Goal: Task Accomplishment & Management: Complete application form

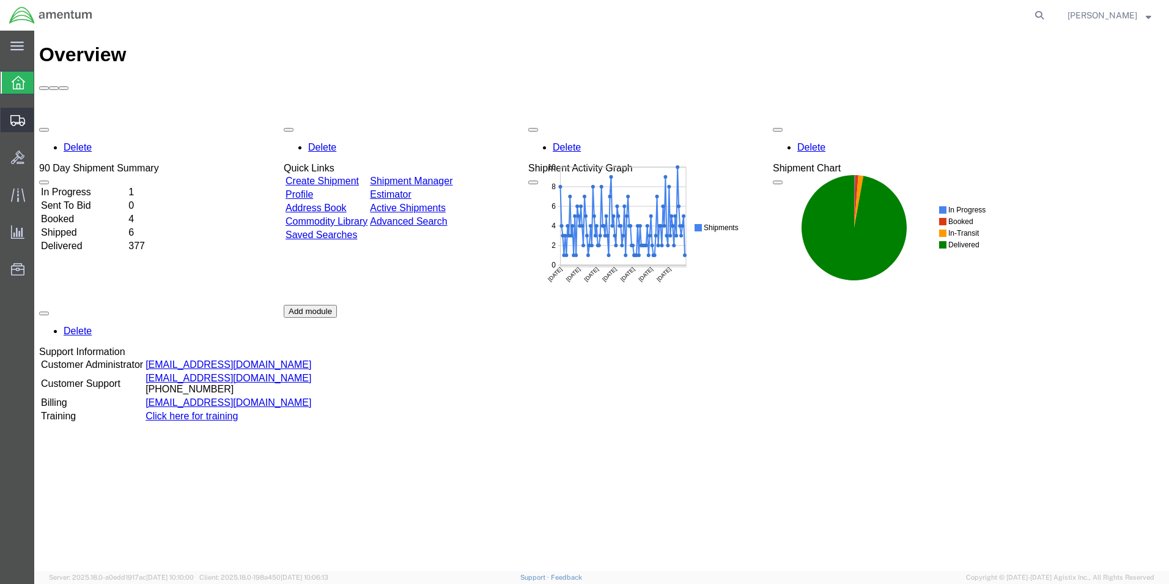
click at [0, 0] on span "Create from Template" at bounding box center [0, 0] width 0 height 0
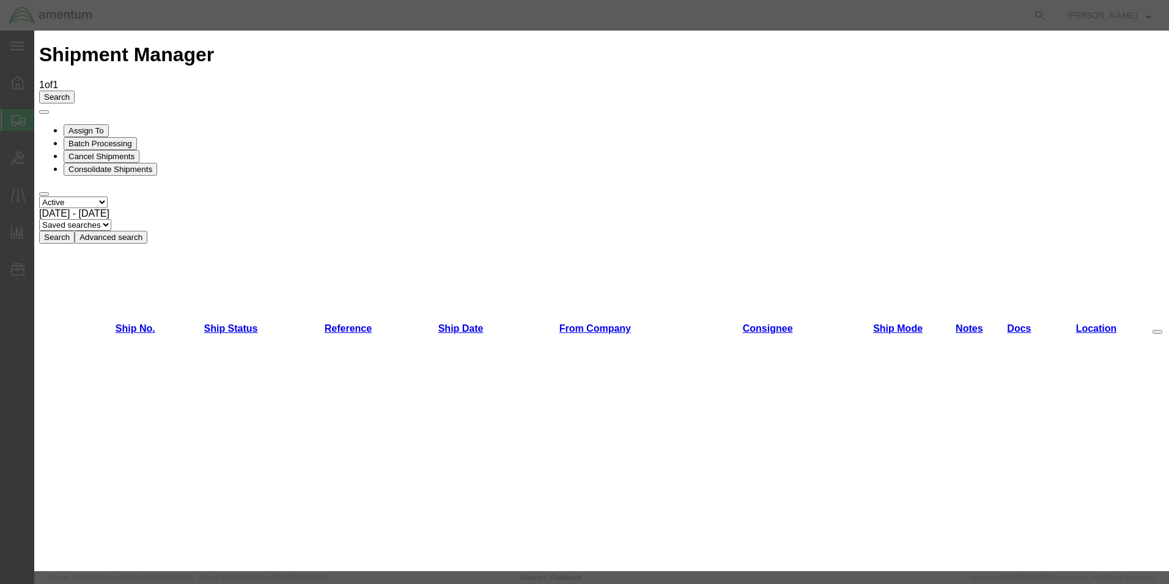
scroll to position [612, 0]
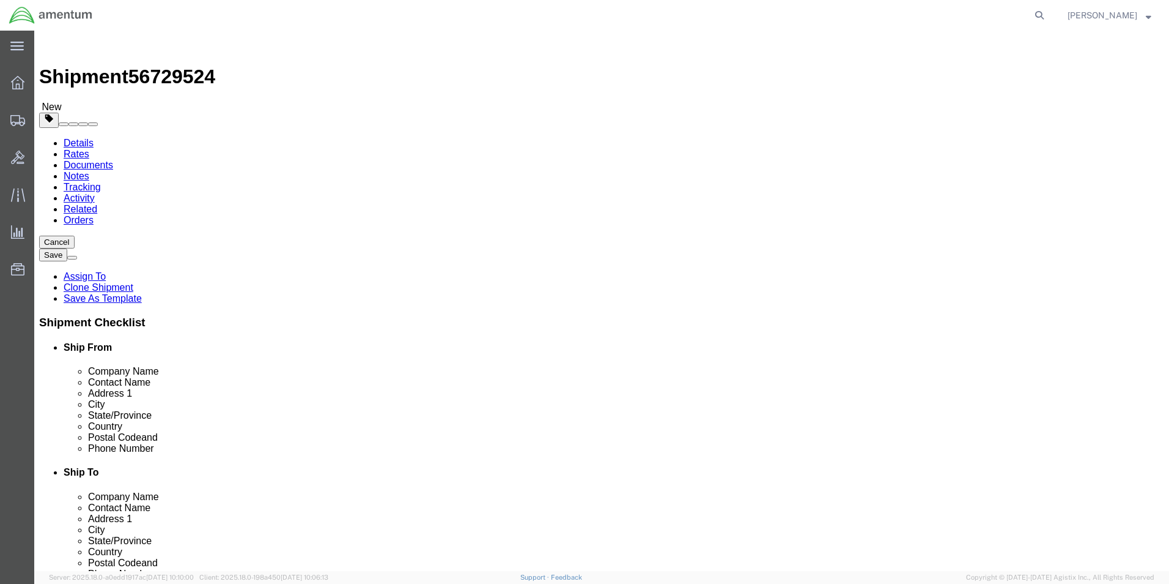
select select "49950"
select select
click input "SRC SUPPLY...[PERSON_NAME]"
type input "S"
type input "RIDD"
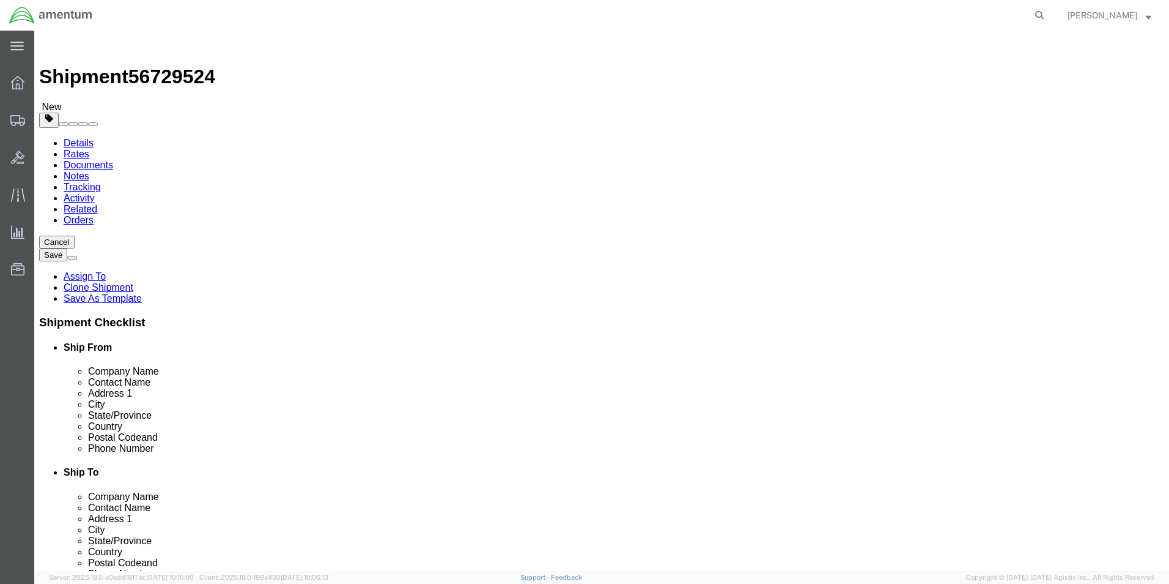
click p "- Amentum Services, Inc. - (SRC SUPPLY...[PERSON_NAME]) [STREET_ADDRESS]"
select select
type input "SRC SUPPLY...[PERSON_NAME]"
type input "4640 SUBCHASER CT."
type input "[PERSON_NAME][EMAIL_ADDRESS][PERSON_NAME][DOMAIN_NAME]"
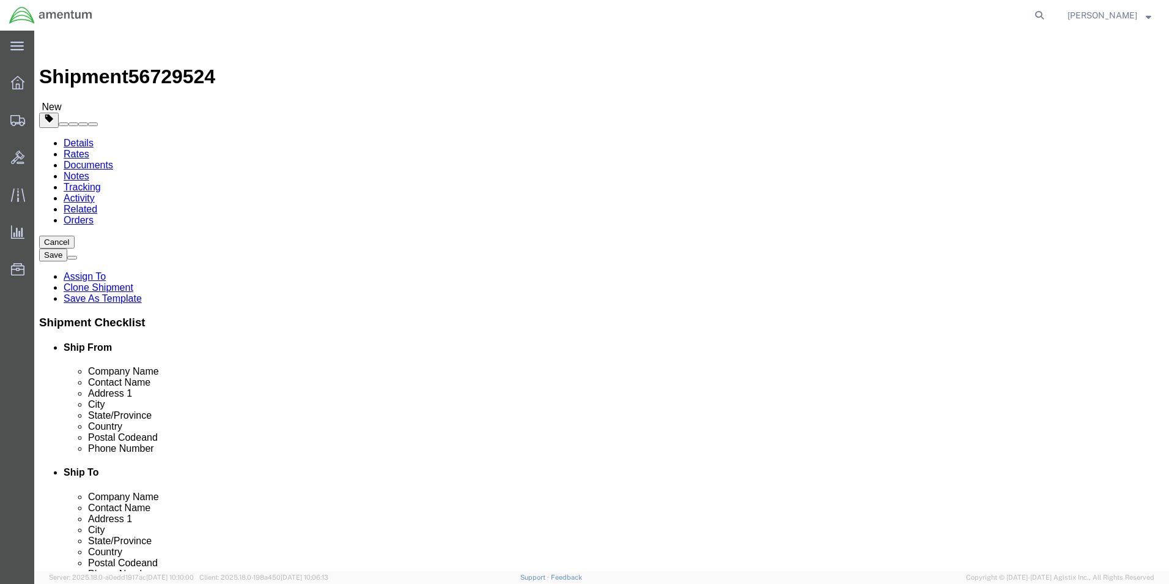
select select "FL"
type input "SRC SUPPLY...[PERSON_NAME]"
click div "Ship To Location Location My Profile Location [PHONE_NUMBER] [PHONE_NUMBER] [PH…"
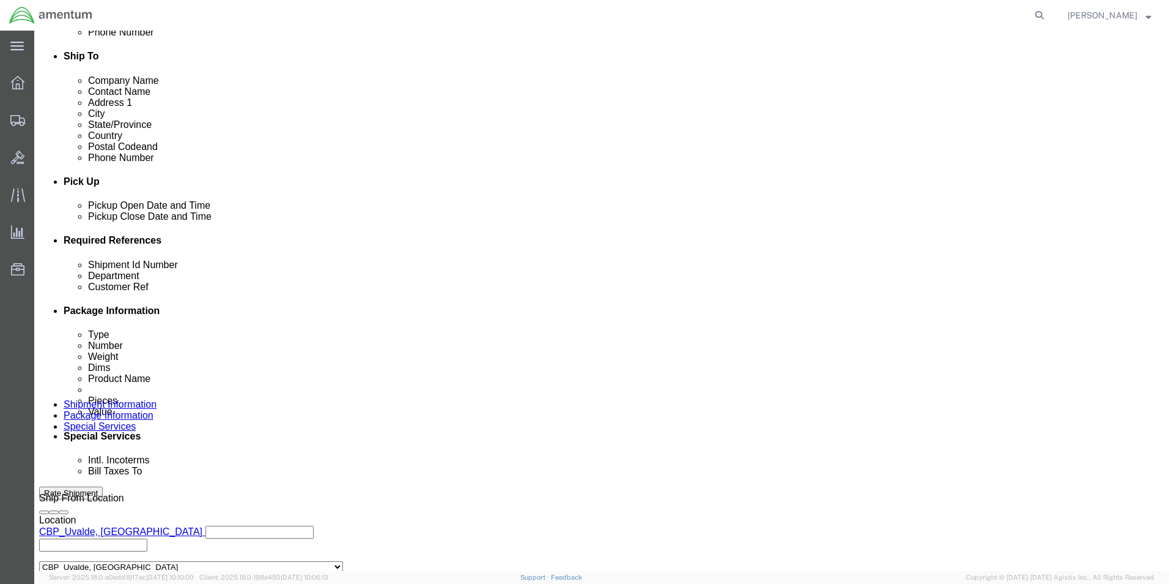
scroll to position [428, 0]
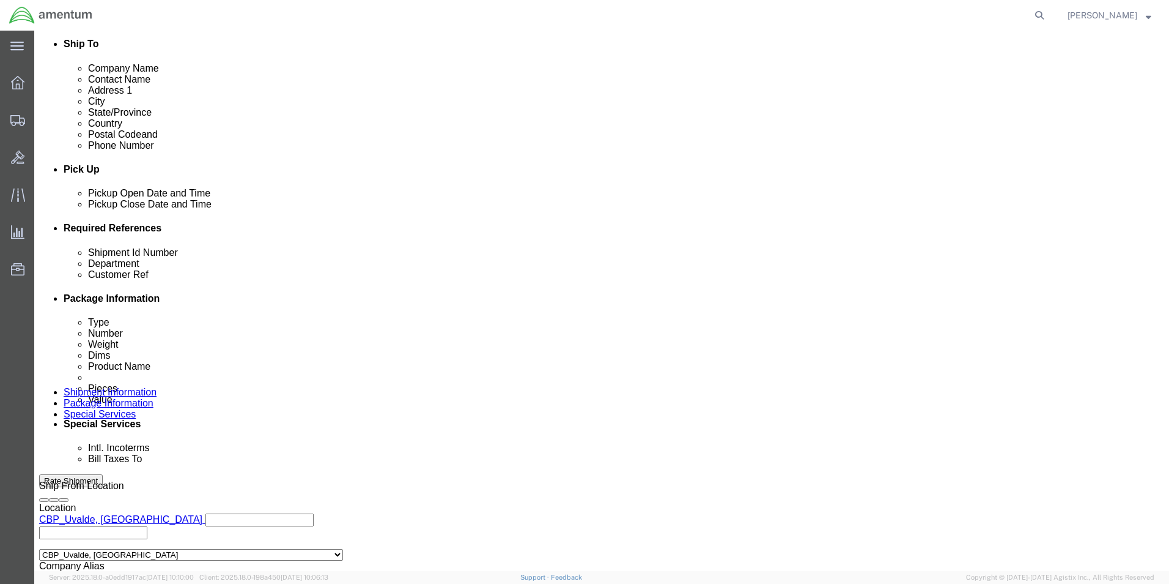
click input "IHR/RECERT."
type input "I"
type input "4127344"
click div "Shipment Id Number 4127344 Select Account Type Activity ID Airline Appointment …"
click input "680479"
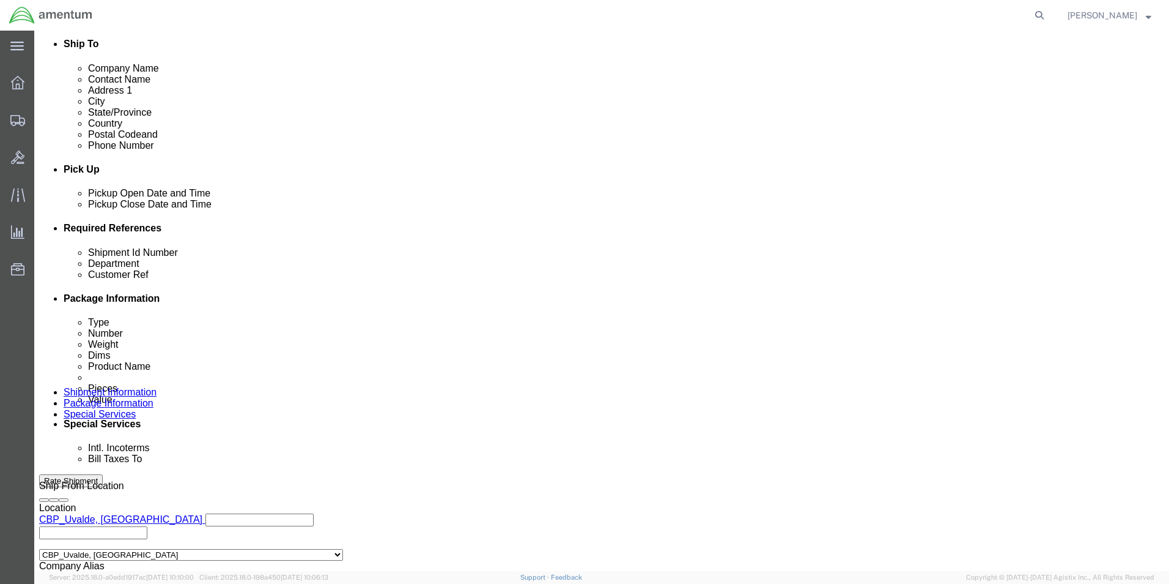
type input "6"
type input "4127344"
click div "Shipment Id Number 4127344 Select Account Type Activity ID Airline Appointment …"
click button "Add reference"
click select "Select Account Type Activity ID Airline Appointment Number ASN Batch Request # …"
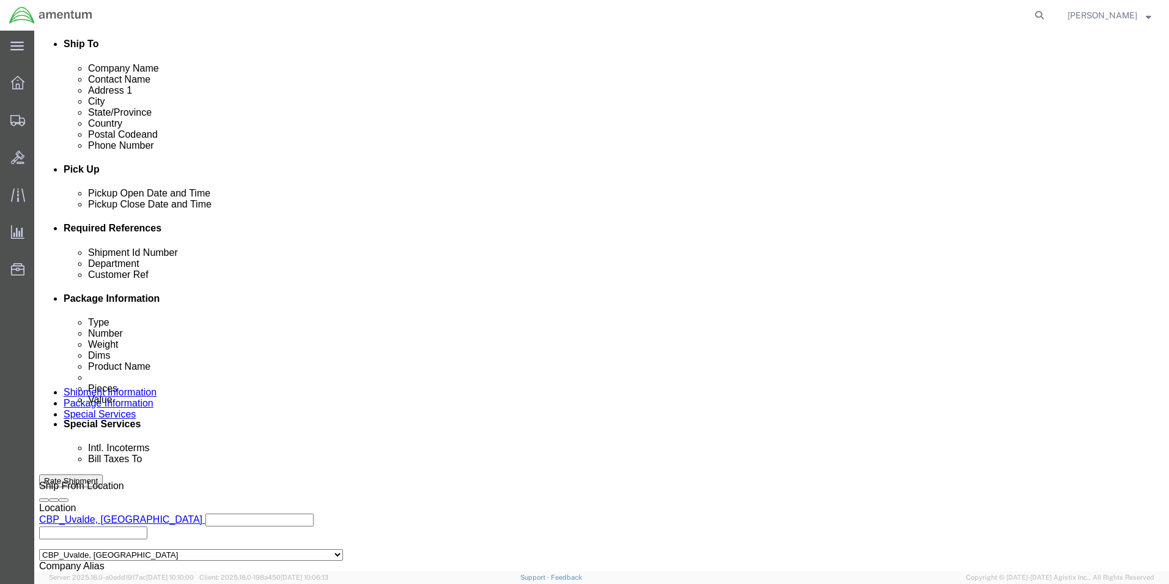
select select "PURCHORD"
click select "Select Account Type Activity ID Airline Appointment Number ASN Batch Request # …"
click input "text"
click input "USAGE."
type input "USAGE.329027"
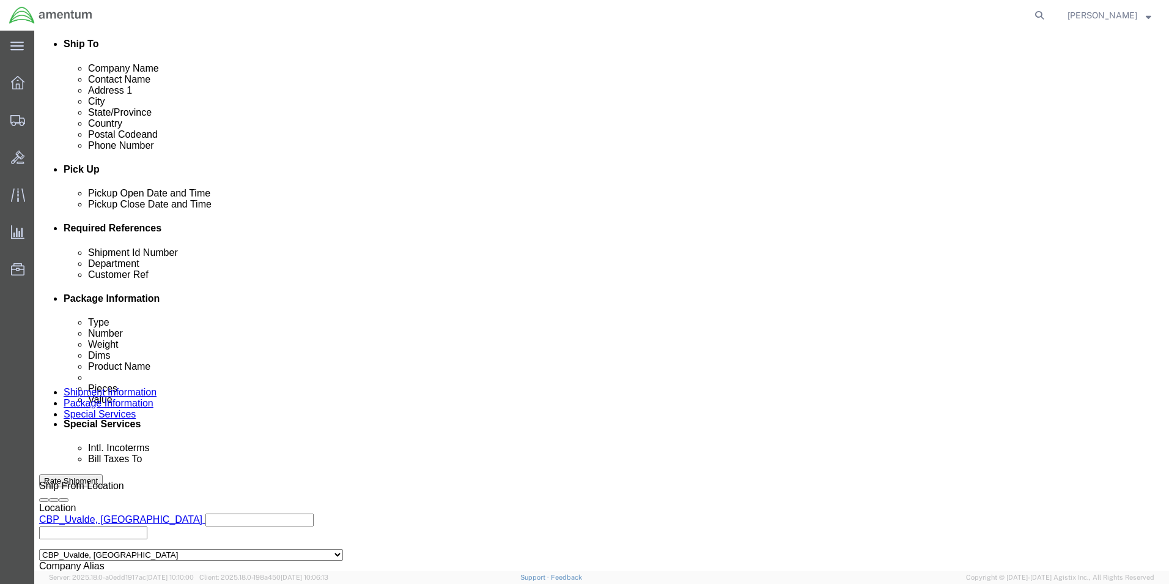
click div "Shipment Id Number 4127344 Select Account Type Activity ID Airline Appointment …"
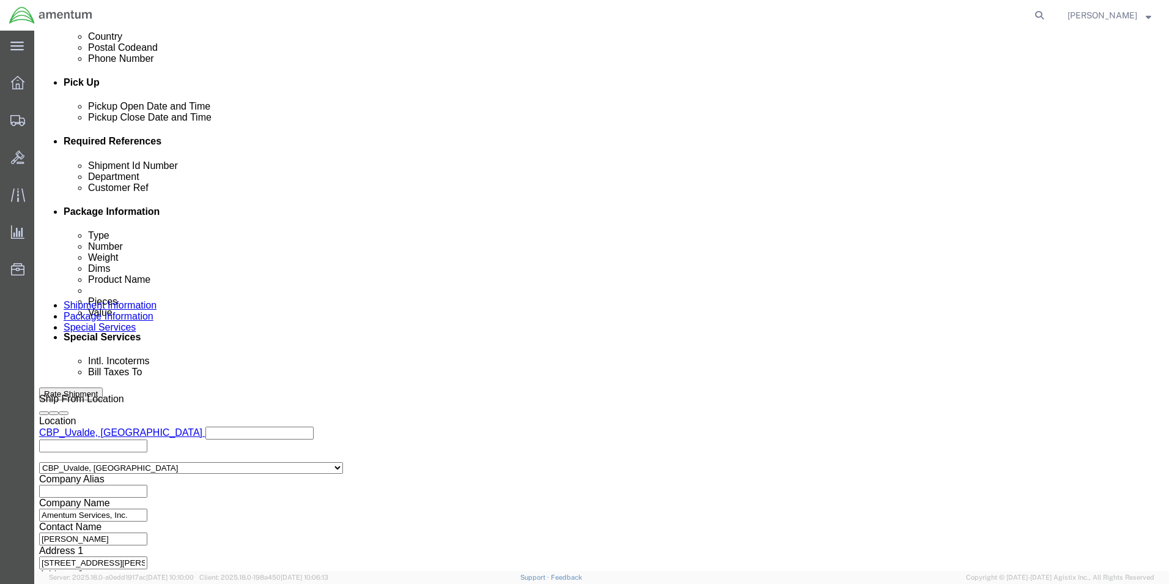
scroll to position [533, 0]
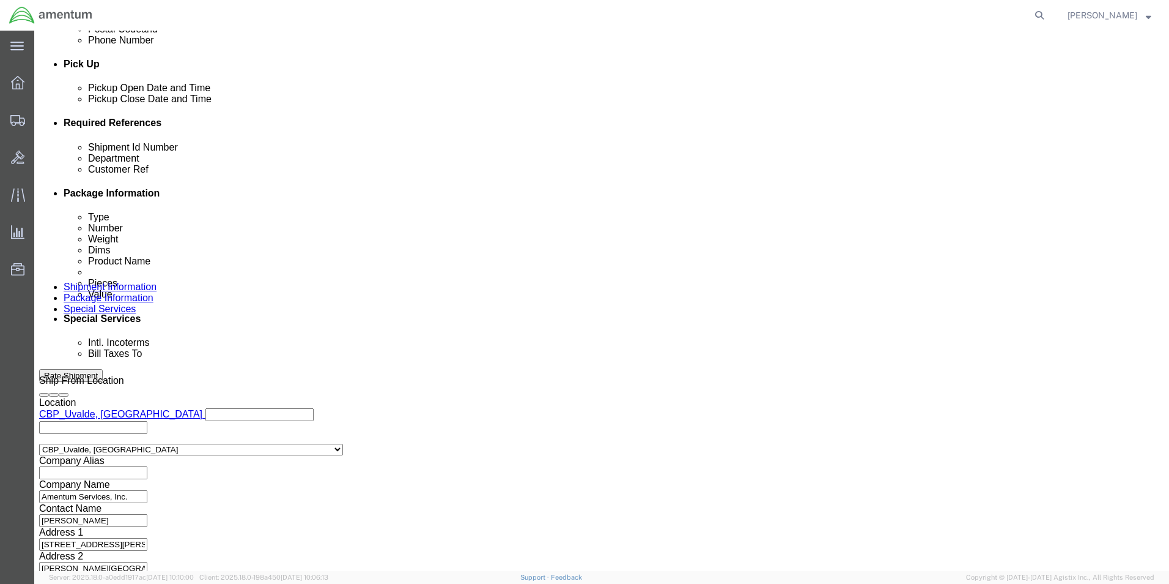
click button "Continue"
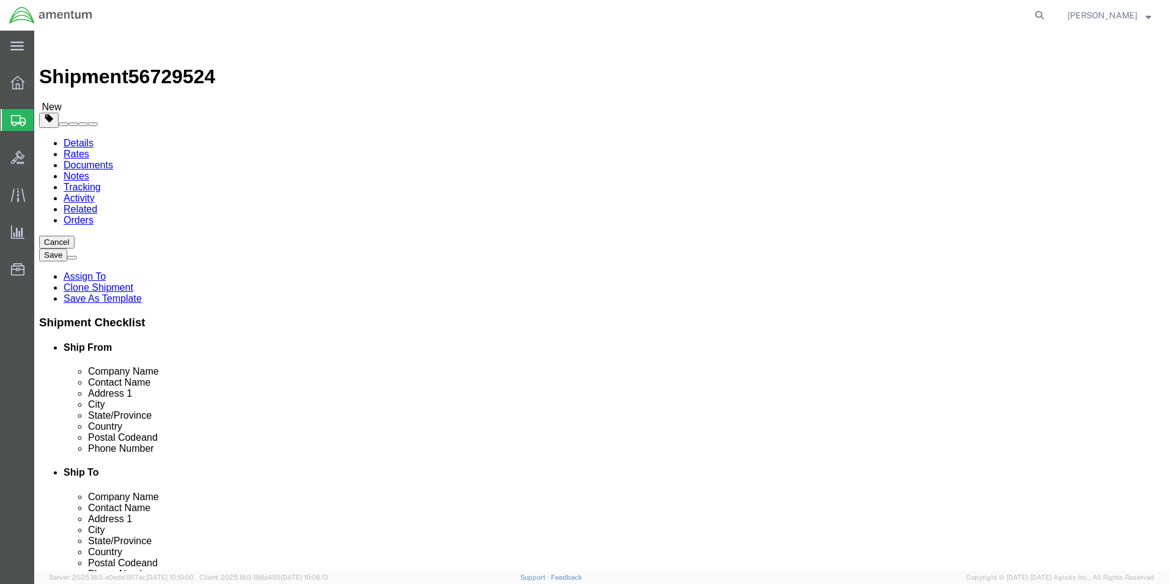
click input "20.00"
type input "2"
type input "10.00"
type input "8.00"
type input "6.00"
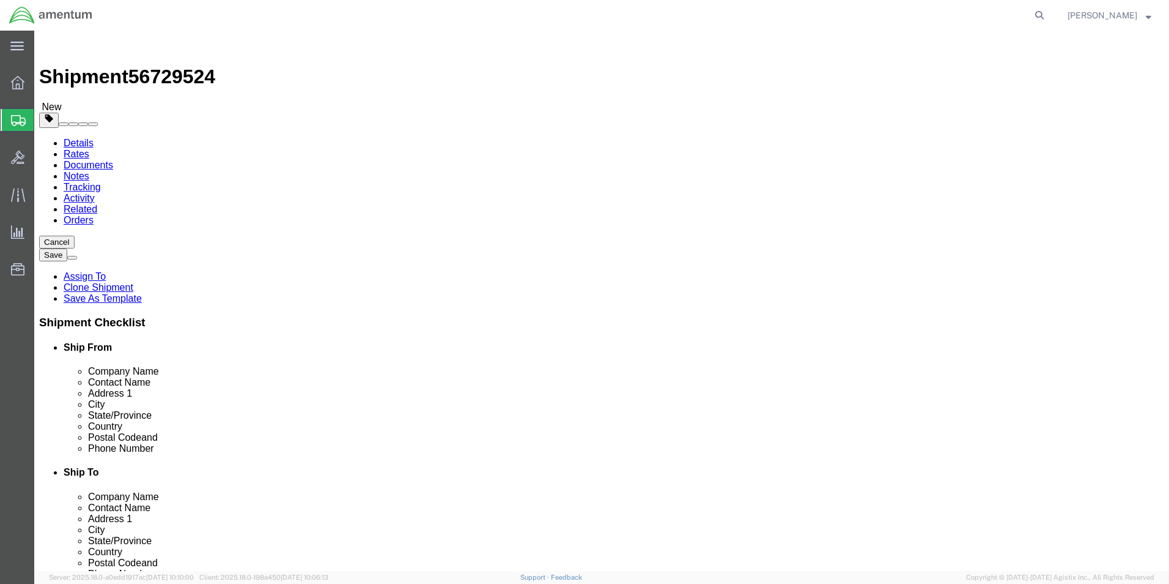
click input "5.00"
type input "5"
type input "3.0"
click div "Package Content # 1 1 x Cardboard Box(es) Package Type Select Bale(s) Basket(s)…"
click button "Rate Shipment"
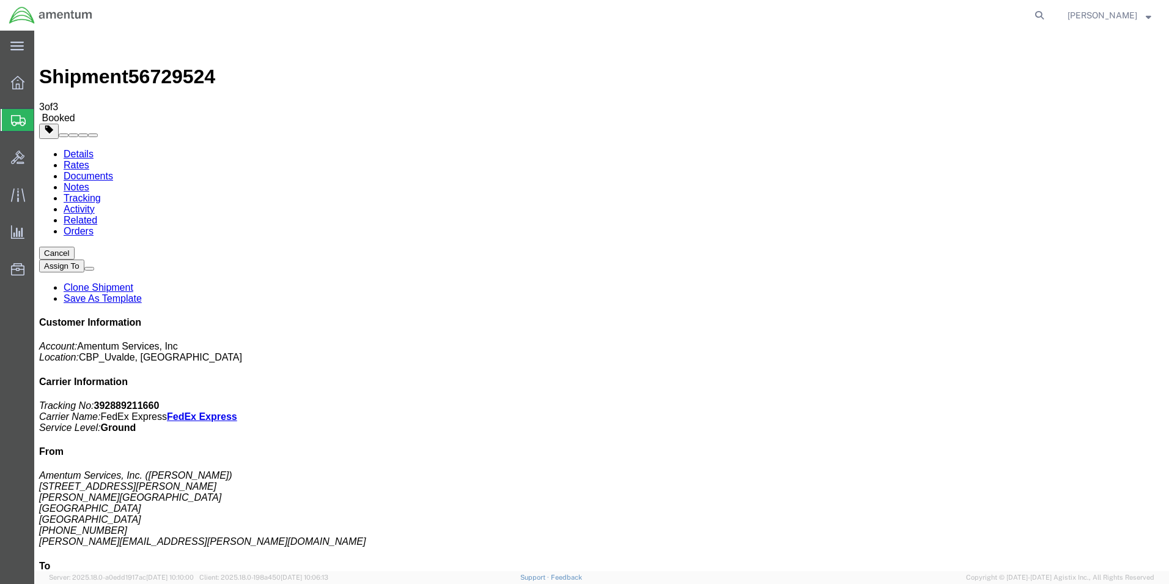
click at [1143, 15] on span "[PERSON_NAME]" at bounding box center [1110, 15] width 84 height 13
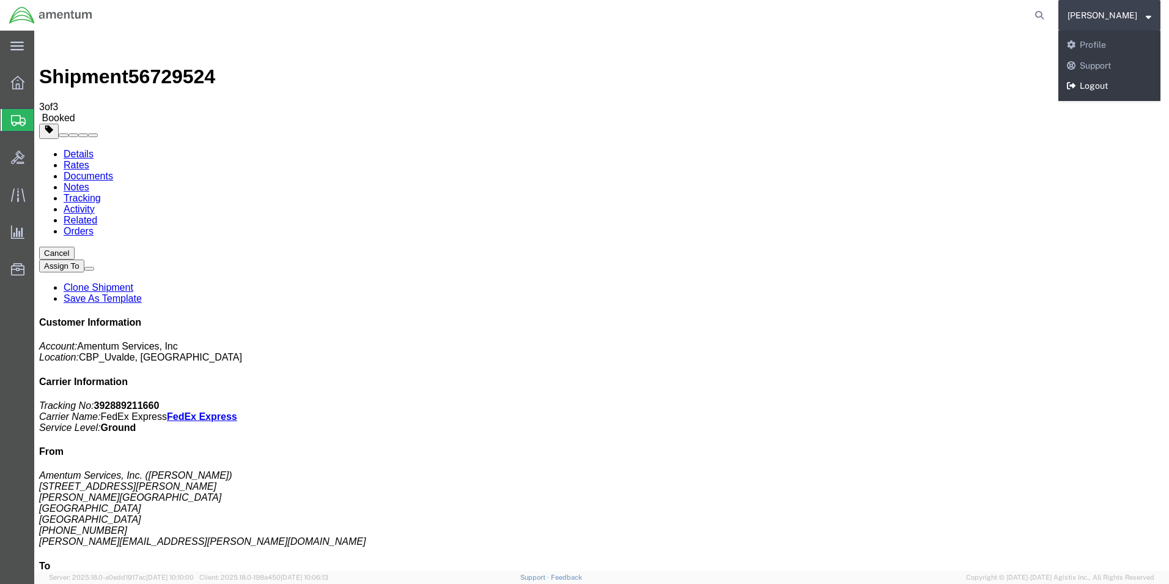
click at [1103, 80] on link "Logout" at bounding box center [1110, 86] width 102 height 21
